Goal: Navigation & Orientation: Find specific page/section

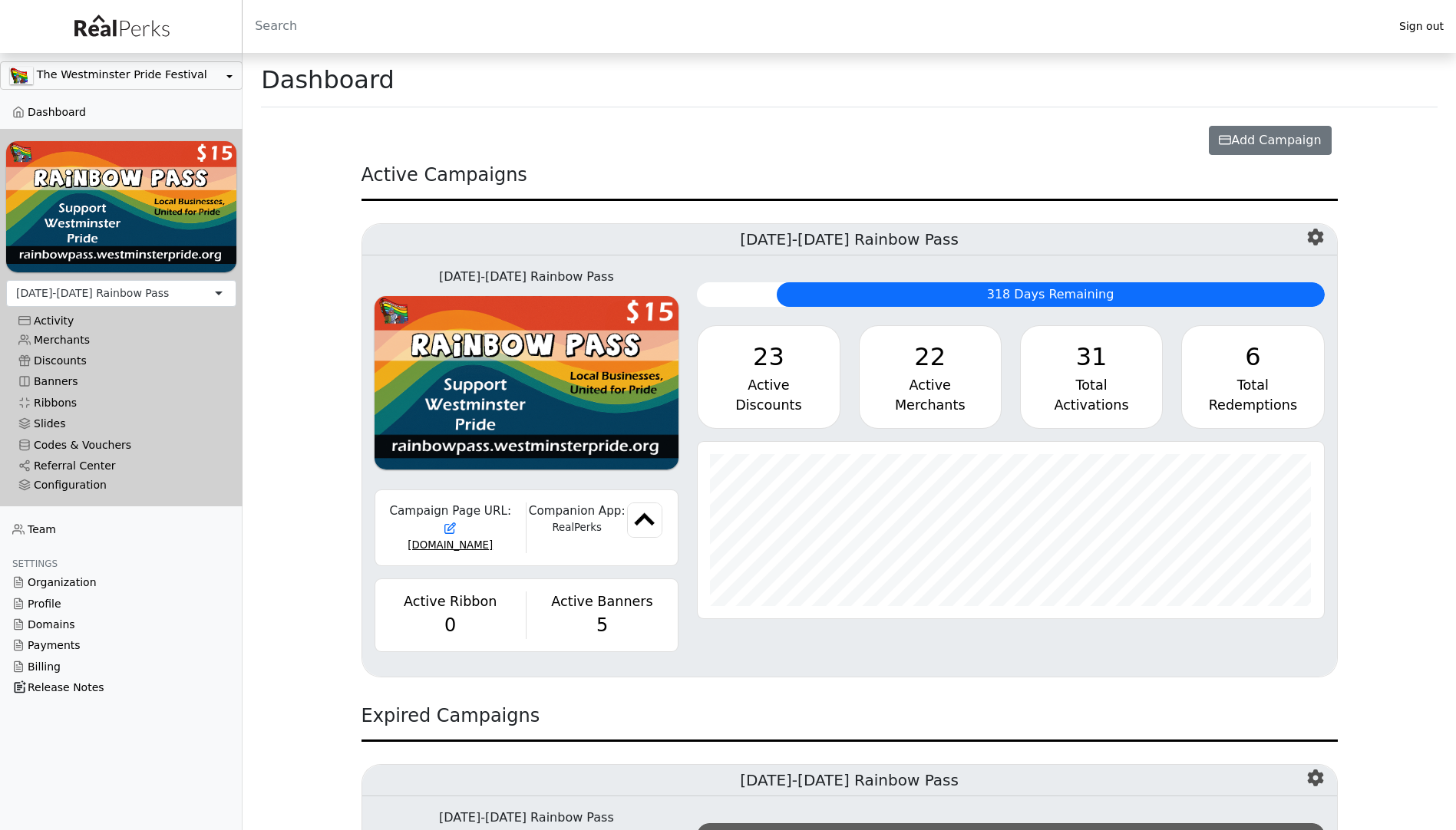
scroll to position [177, 627]
click at [1275, 359] on div "6" at bounding box center [1252, 356] width 117 height 36
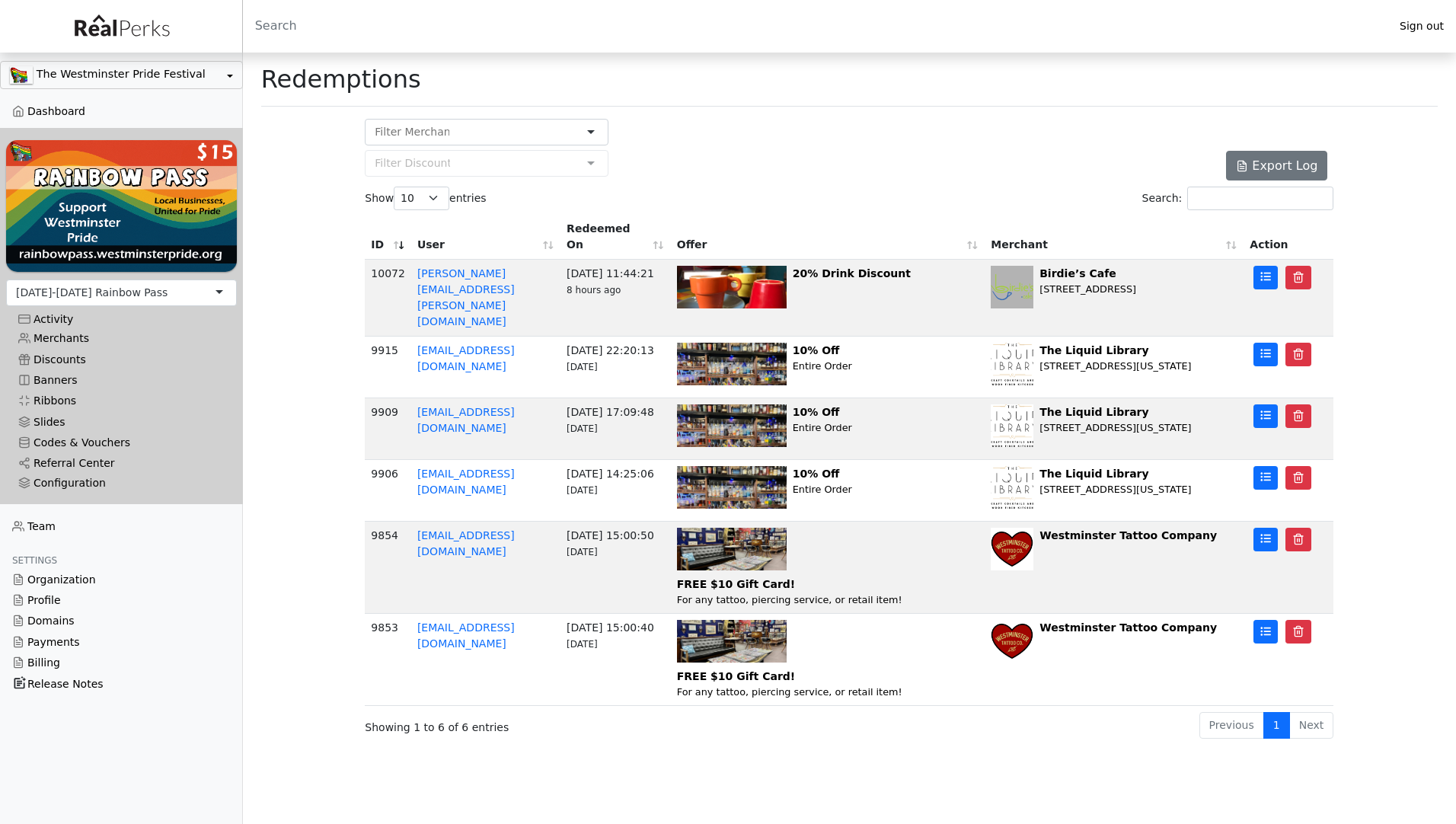
click at [274, 131] on main "Redemptions Redemptions Log Date Merchant Name Discount H1 Discount H2 Action P…" at bounding box center [849, 396] width 1213 height 688
click at [45, 115] on link "Dashboard" at bounding box center [122, 111] width 243 height 20
